Goal: Information Seeking & Learning: Understand process/instructions

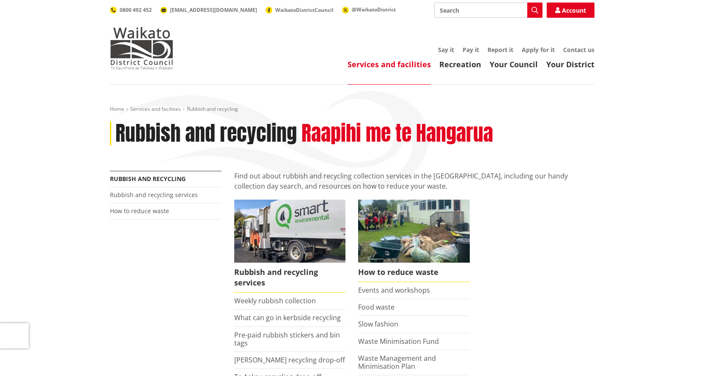
scroll to position [85, 0]
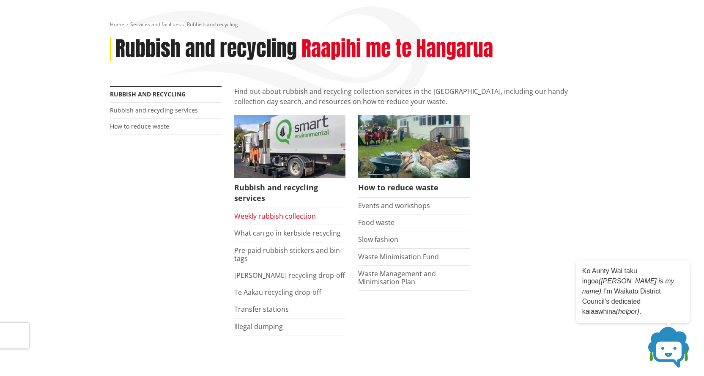
click at [287, 213] on link "Weekly rubbish collection" at bounding box center [275, 215] width 82 height 9
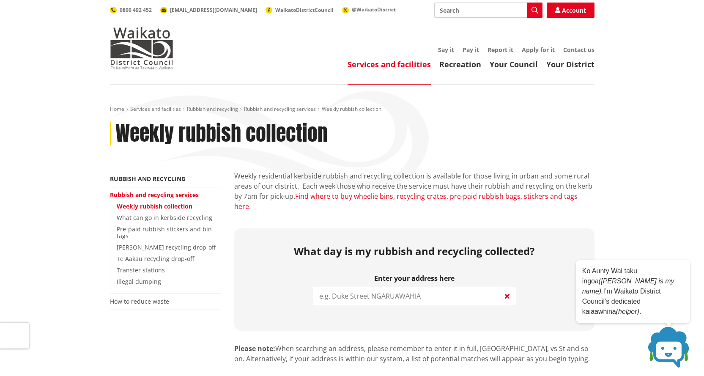
click at [364, 194] on link "Find where to buy wheelie bins, recycling crates, pre-paid rubbish bags, sticke…" at bounding box center [405, 200] width 343 height 19
